Goal: Check status: Check status

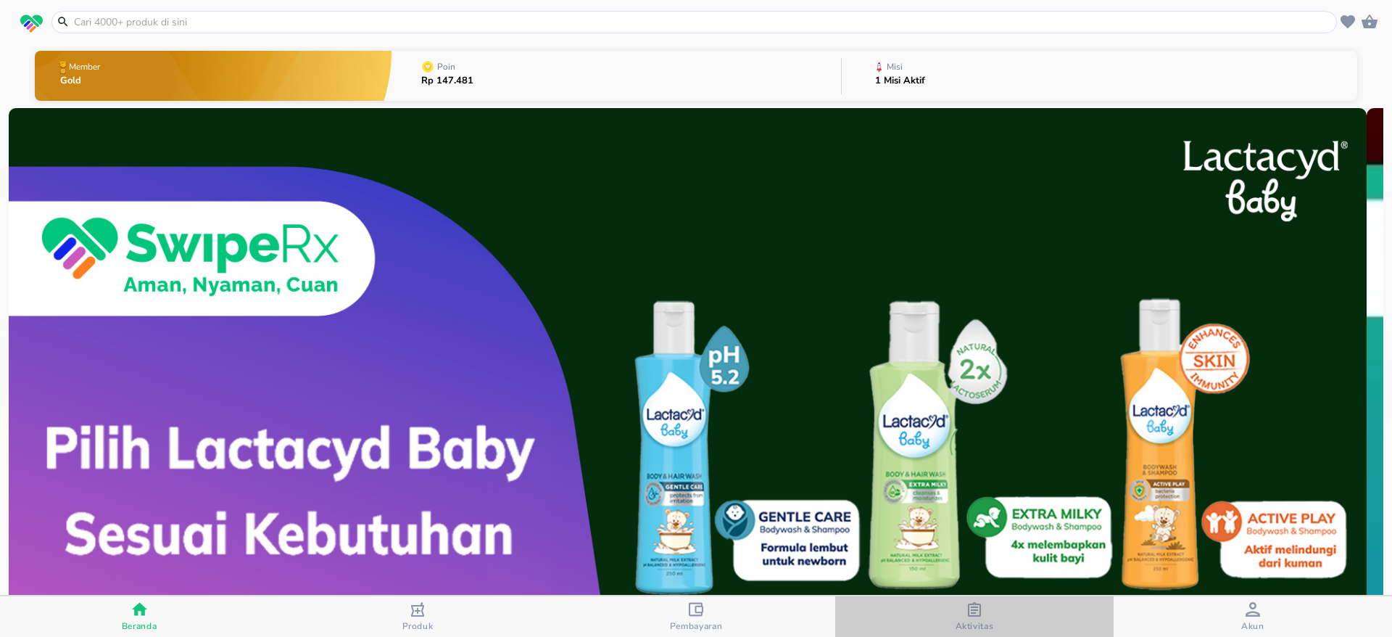
click at [970, 611] on icon "button" at bounding box center [974, 609] width 15 height 15
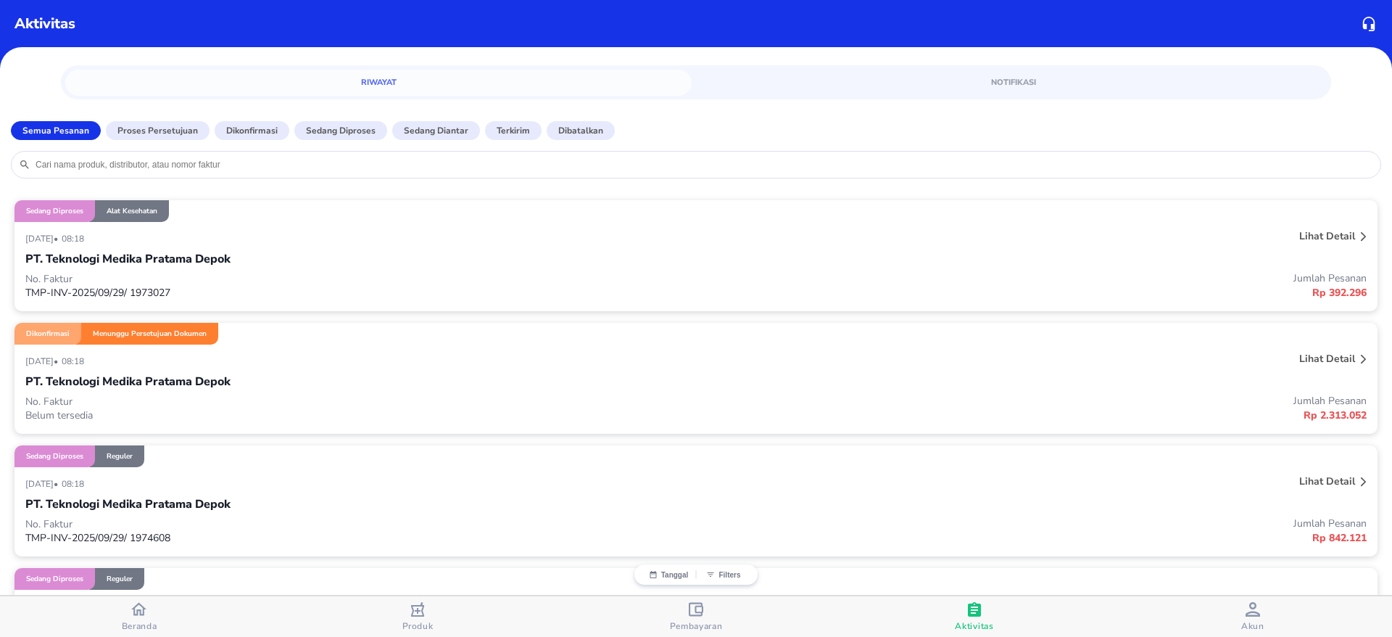
click at [628, 384] on div "PT. Teknologi Medika Pratama Depok" at bounding box center [696, 381] width 1342 height 25
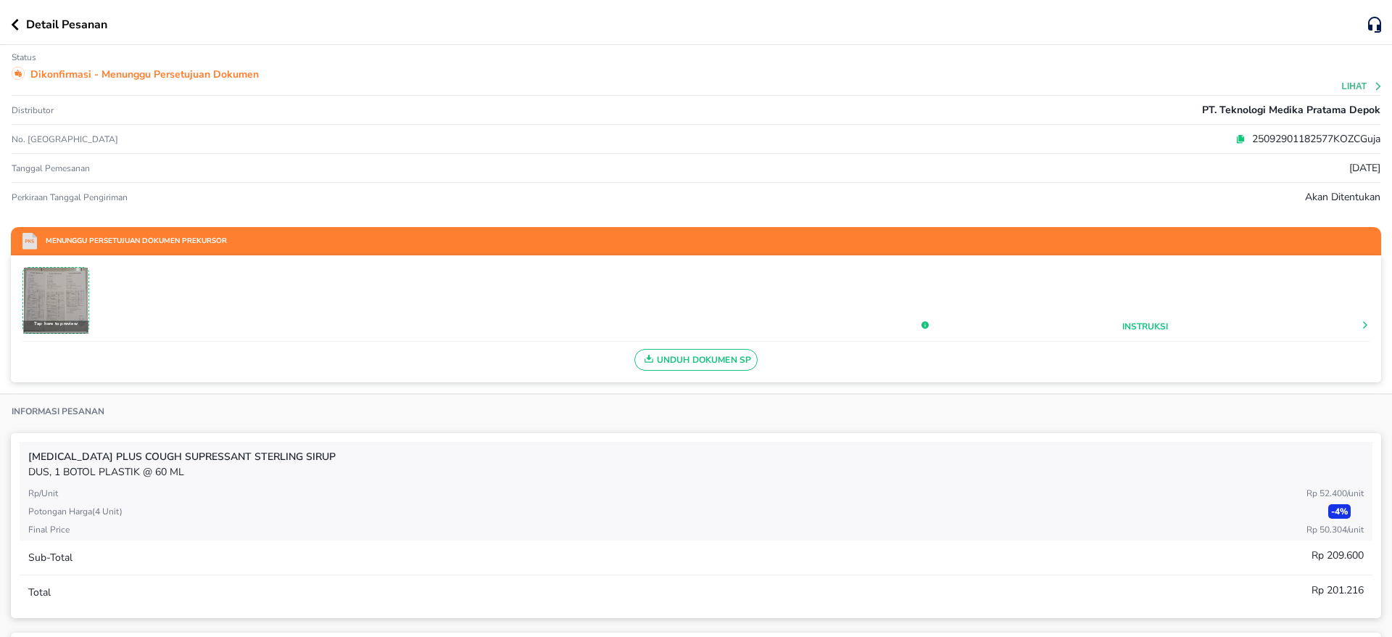
click at [1239, 140] on icon at bounding box center [1242, 137] width 6 height 7
